Goal: Find contact information: Find contact information

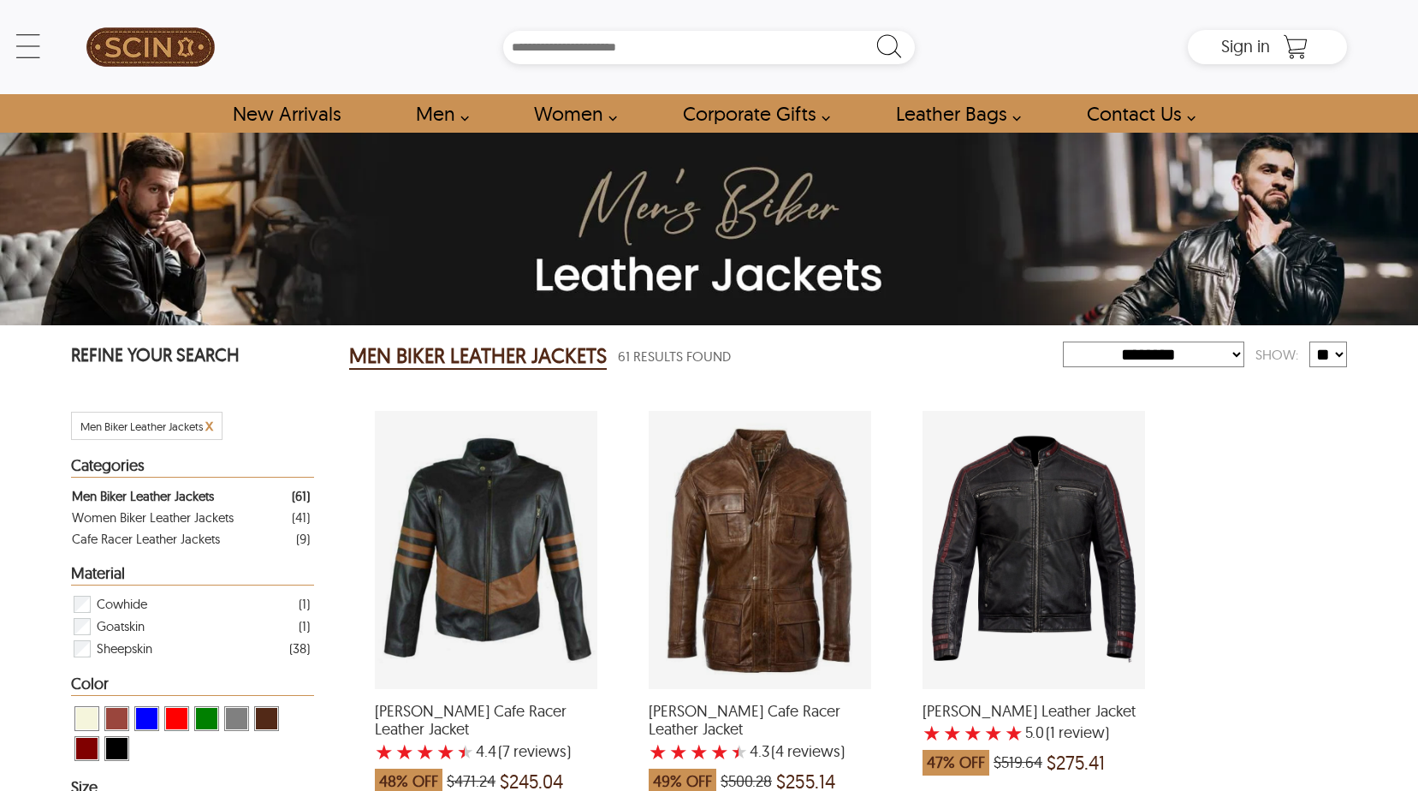
select select "********"
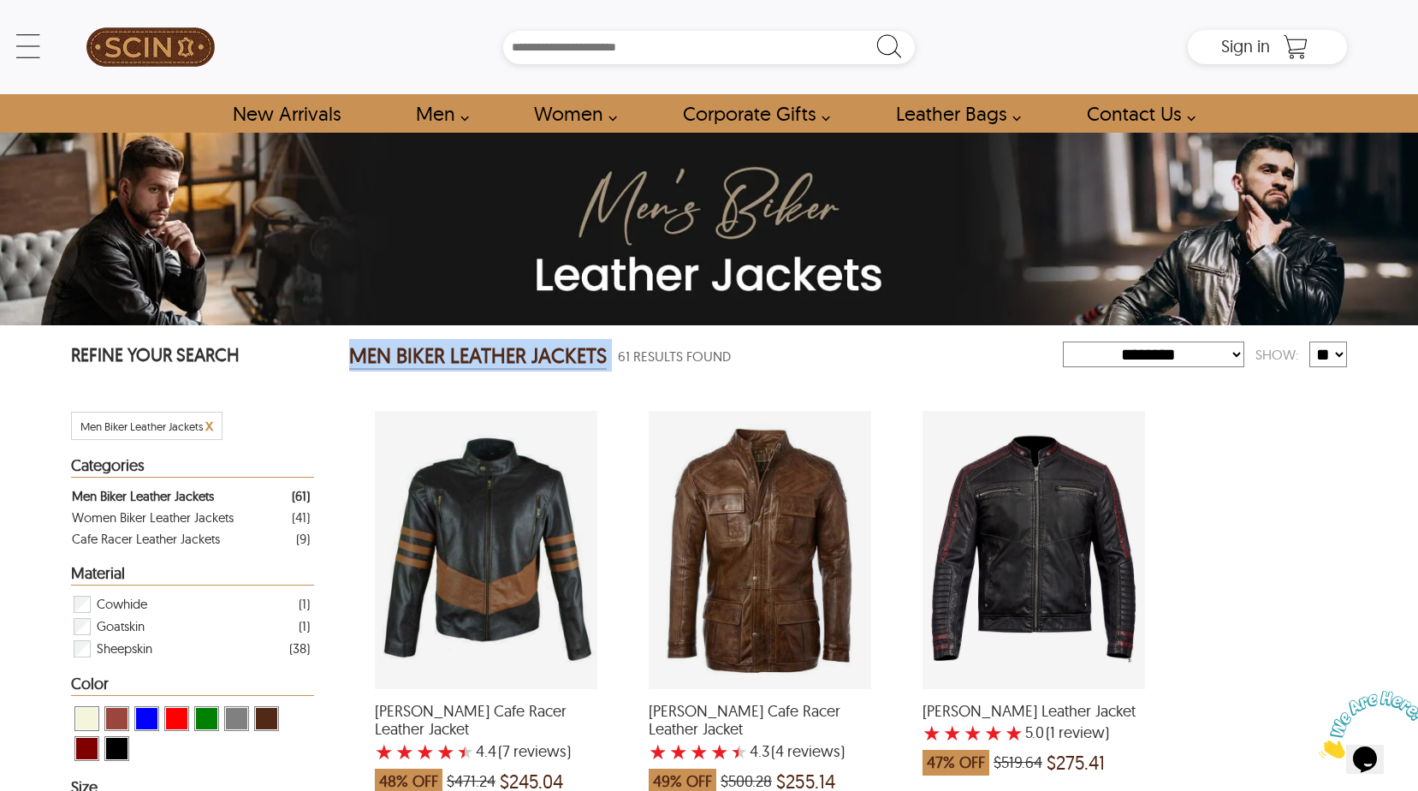
drag, startPoint x: 607, startPoint y: 366, endPoint x: 351, endPoint y: 364, distance: 256.7
click at [351, 364] on div "MEN BIKER LEATHER JACKETS 61 Results Found" at bounding box center [706, 356] width 714 height 34
copy h2 "MEN BIKER LEATHER JACKETS"
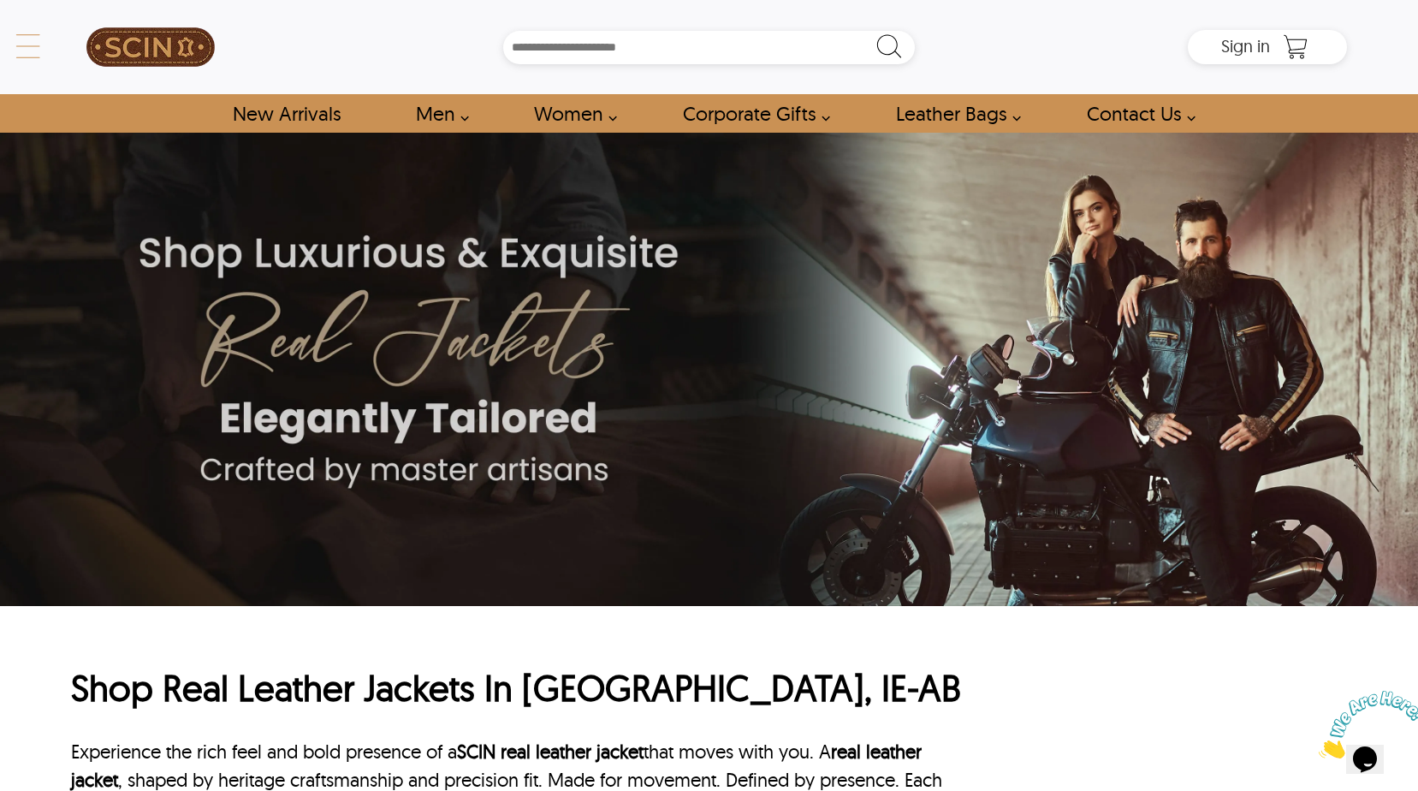
click at [71, 45] on div "← Menu New Arrivals Men Leather Jackets Aviator Leather Jackets Bomber Leather …" at bounding box center [709, 47] width 1276 height 94
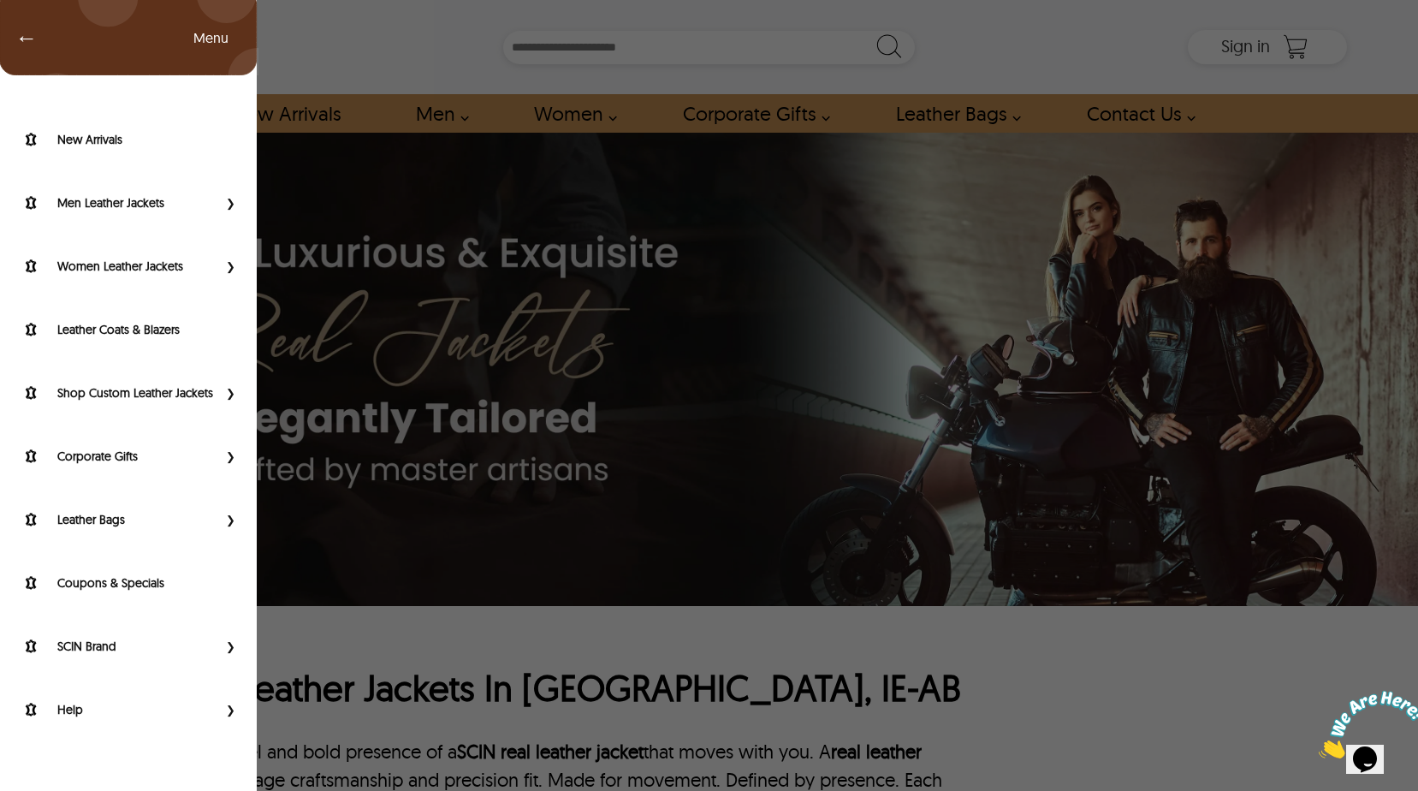
click at [29, 45] on span "←" at bounding box center [17, 37] width 39 height 17
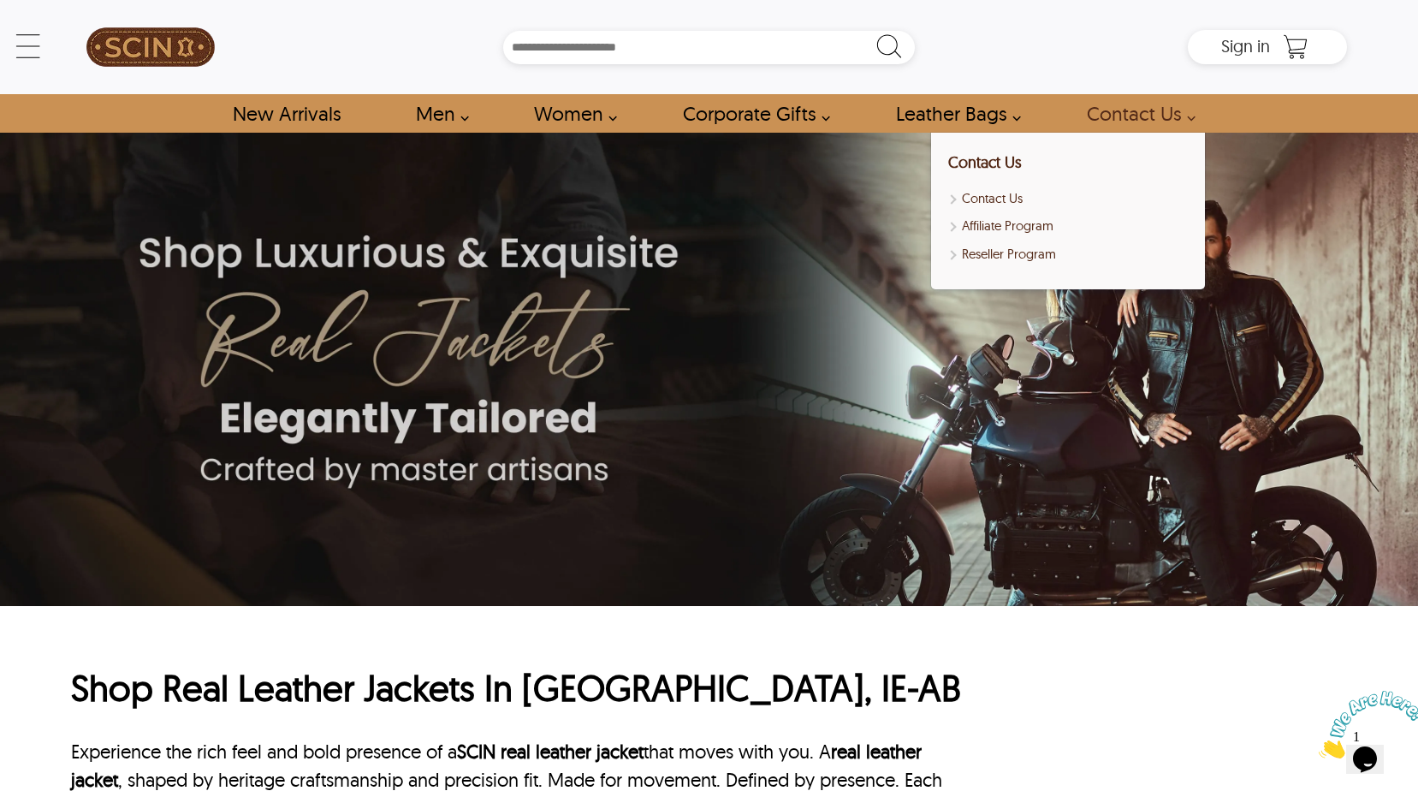
click at [1191, 111] on link "Contact Us" at bounding box center [1136, 113] width 138 height 39
